Goal: Information Seeking & Learning: Learn about a topic

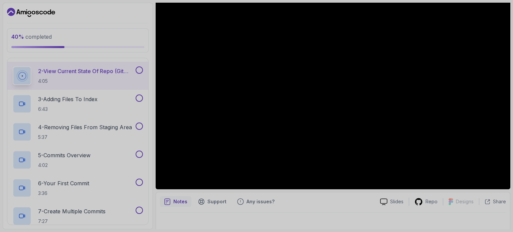
scroll to position [155, 0]
click at [139, 153] on button at bounding box center [139, 153] width 7 height 7
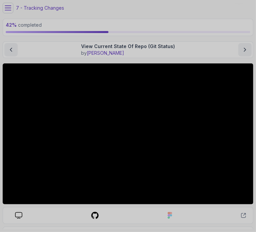
scroll to position [20, 0]
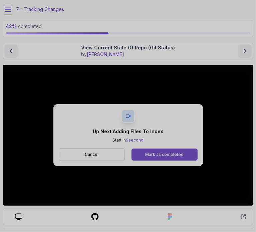
click at [160, 153] on div "Mark as completed" at bounding box center [164, 154] width 38 height 5
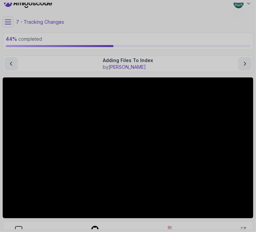
scroll to position [8, 0]
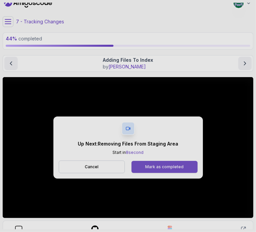
click at [168, 167] on div "Mark as completed" at bounding box center [164, 166] width 38 height 5
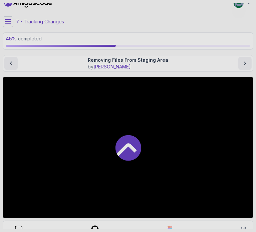
scroll to position [69, 0]
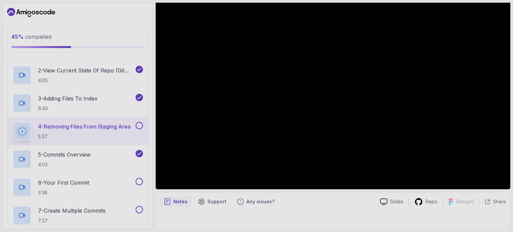
click at [135, 122] on div at bounding box center [138, 125] width 9 height 7
click at [143, 121] on div "4 - Removing Files From Staging Area 5:37" at bounding box center [77, 131] width 141 height 28
click at [140, 124] on button at bounding box center [139, 125] width 7 height 7
click at [84, 148] on div "5 - Commits Overview 4:02" at bounding box center [77, 159] width 141 height 28
click at [73, 152] on p "5 - Commits Overview" at bounding box center [64, 155] width 52 height 8
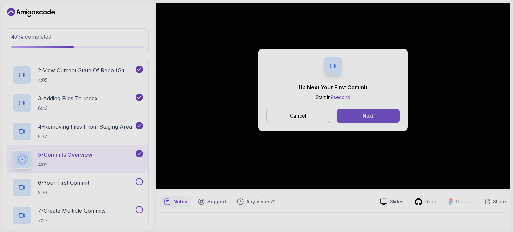
click at [368, 117] on div "Next" at bounding box center [368, 116] width 11 height 7
